Goal: Transaction & Acquisition: Purchase product/service

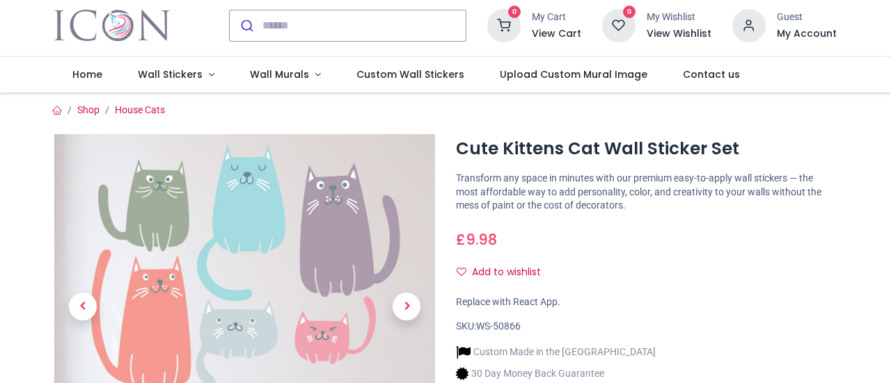
scroll to position [21, 0]
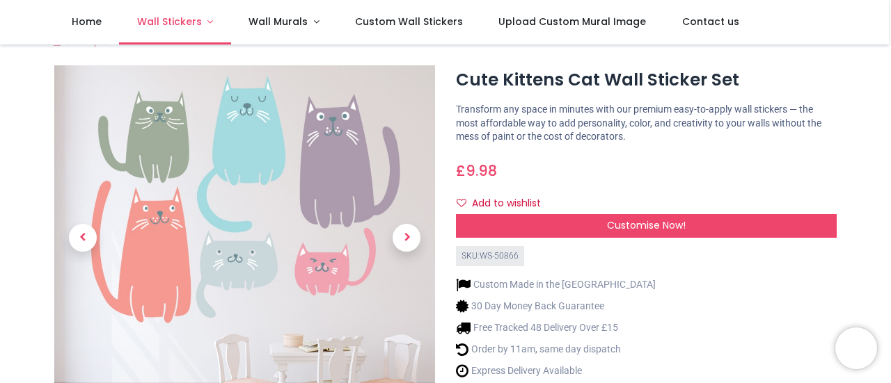
click at [194, 20] on span "Wall Stickers" at bounding box center [169, 22] width 65 height 14
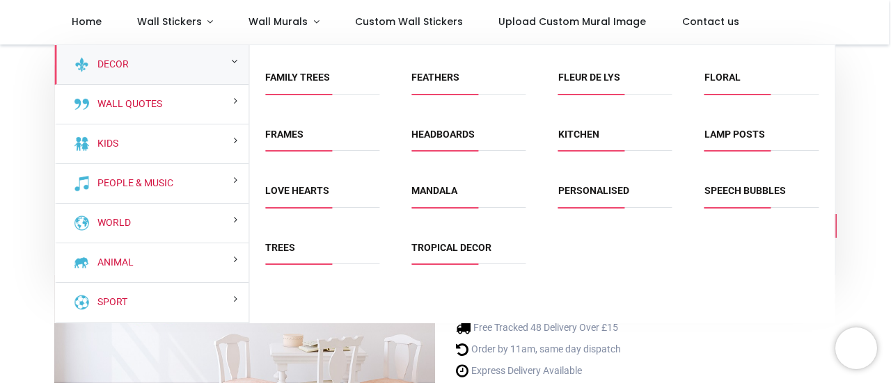
scroll to position [135, 0]
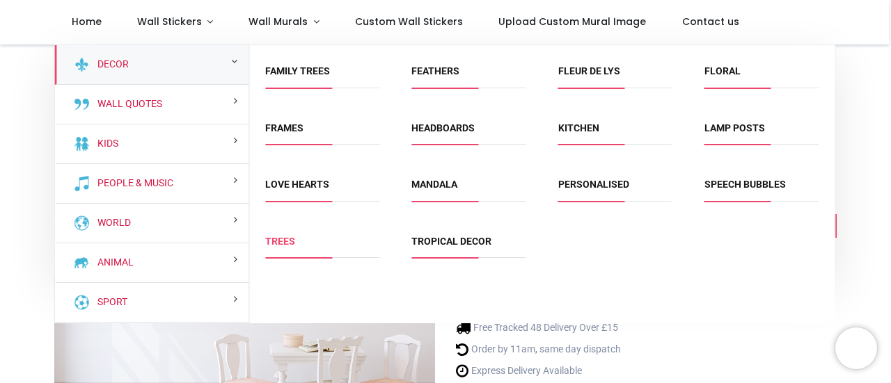
click at [287, 241] on link "Trees" at bounding box center [280, 241] width 30 height 11
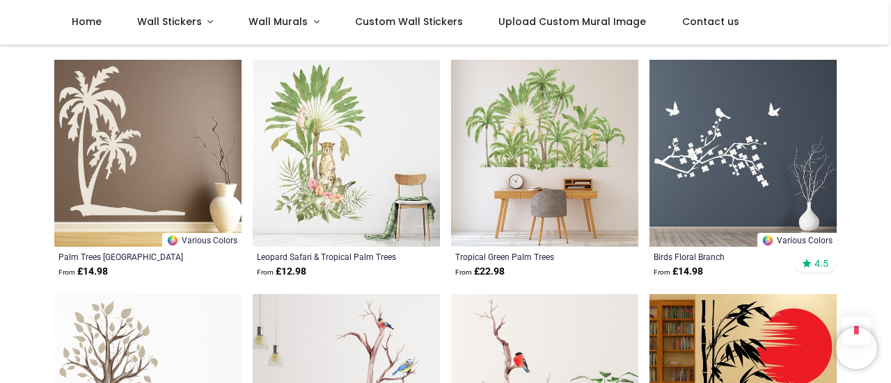
scroll to position [1446, 0]
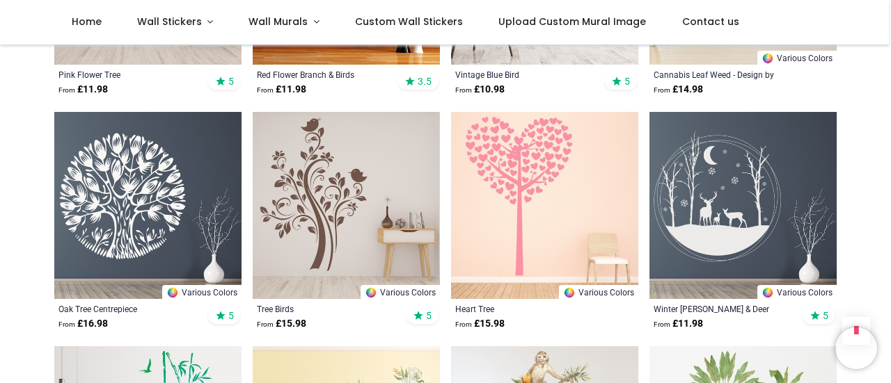
scroll to position [2840, 0]
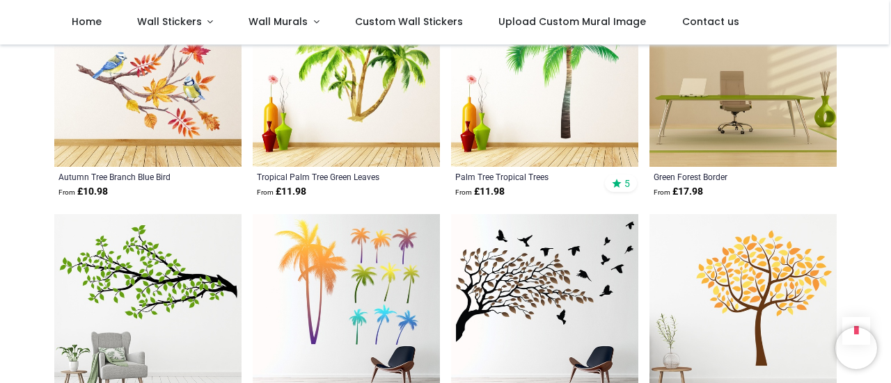
scroll to position [4105, 0]
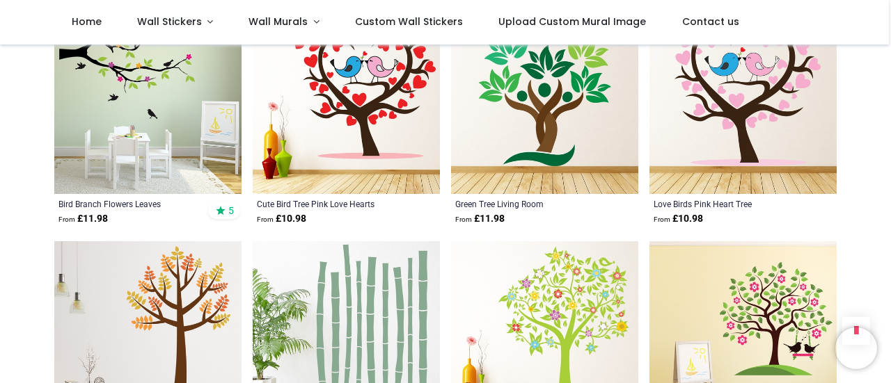
scroll to position [6185, 0]
